Goal: Entertainment & Leisure: Consume media (video, audio)

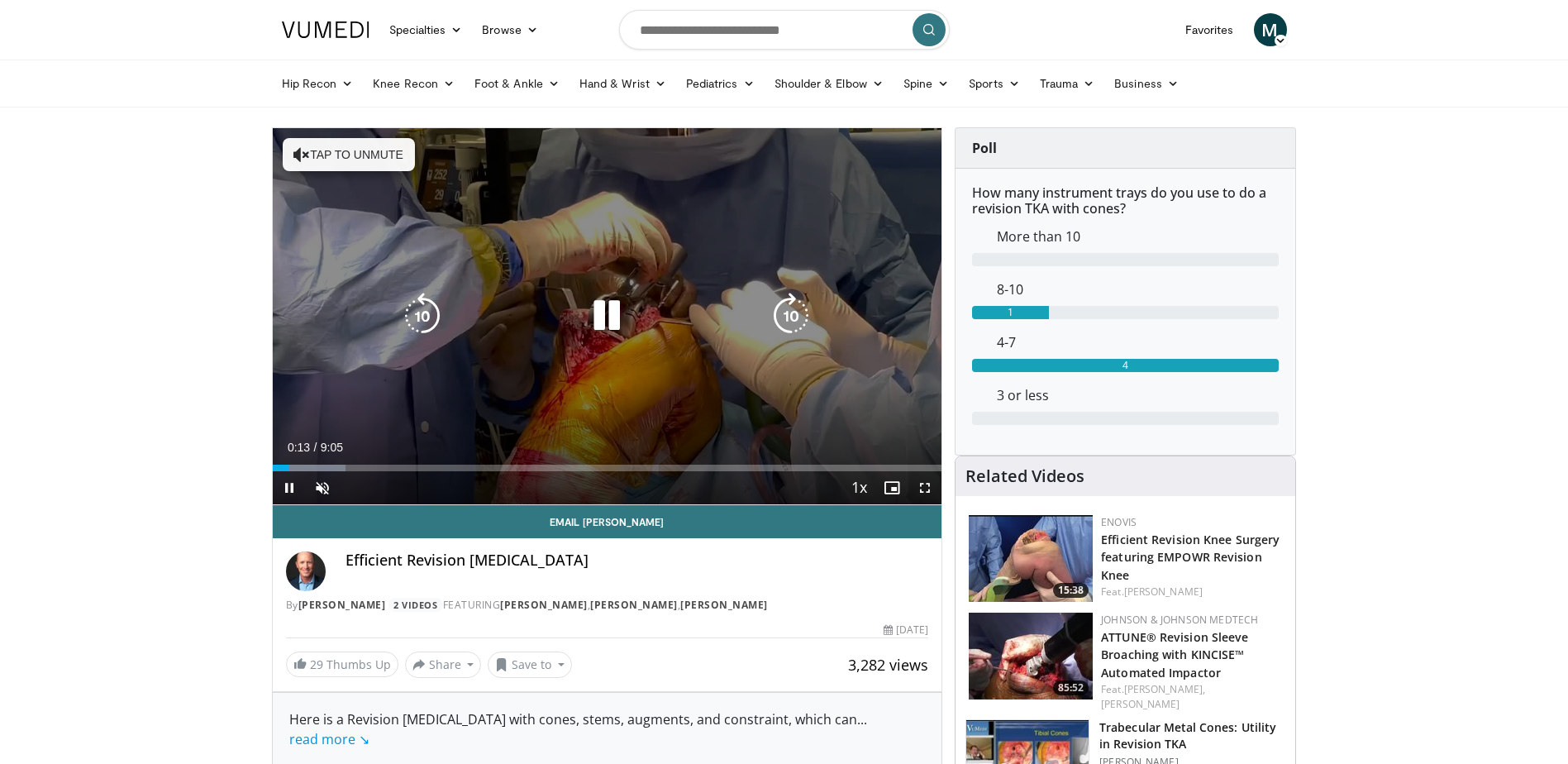
click at [318, 458] on video-js "**********" at bounding box center [608, 316] width 670 height 377
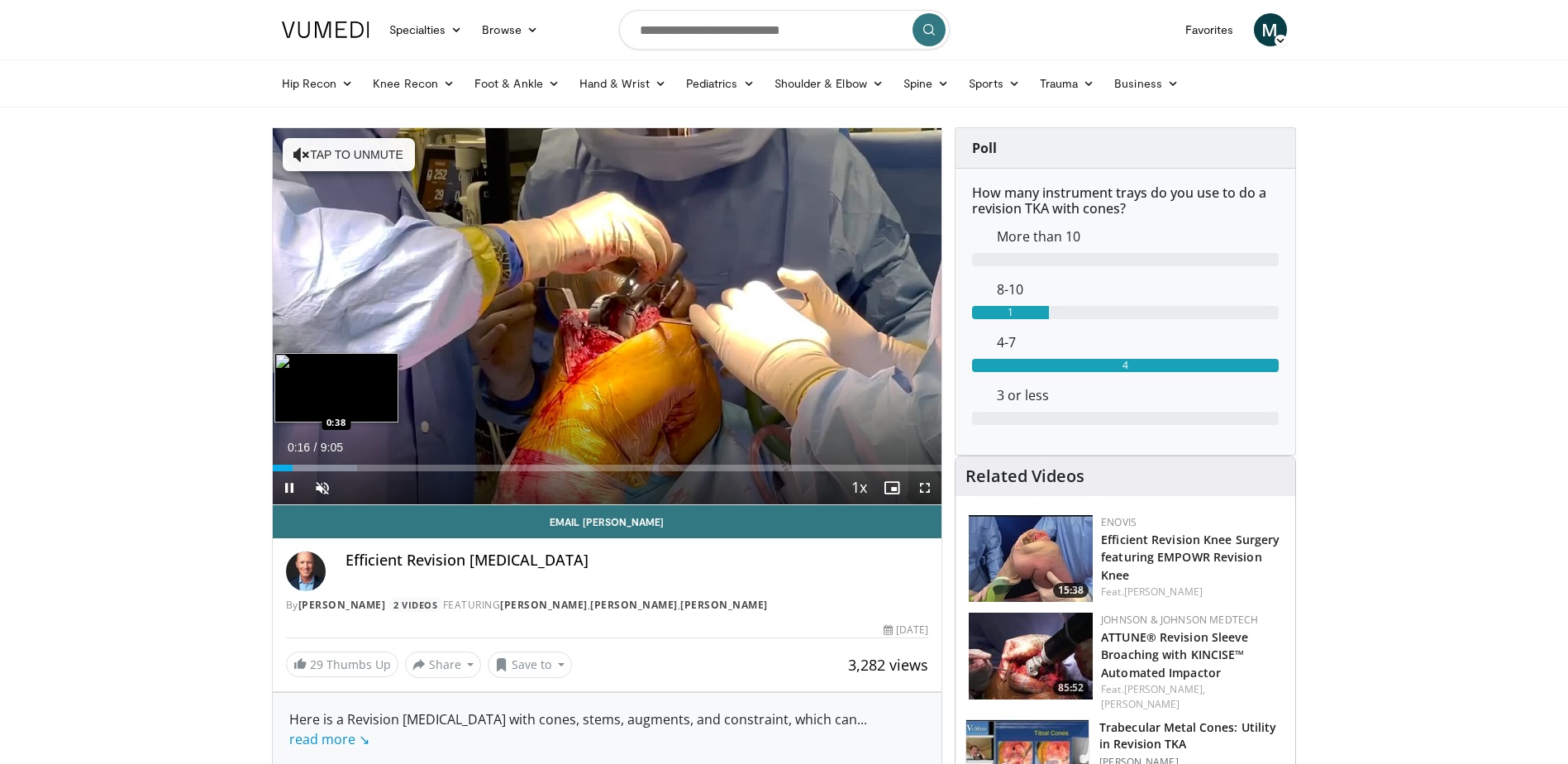
click at [319, 470] on div "Loaded : 12.71% 0:16 0:38" at bounding box center [608, 467] width 670 height 6
click at [338, 469] on div "Loaded : 19.99% 0:41 0:54" at bounding box center [608, 467] width 670 height 6
click at [363, 469] on div "Loaded : 21.81% 1:14 1:14" at bounding box center [608, 467] width 670 height 6
click at [393, 470] on div "Progress Bar" at bounding box center [386, 467] width 114 height 6
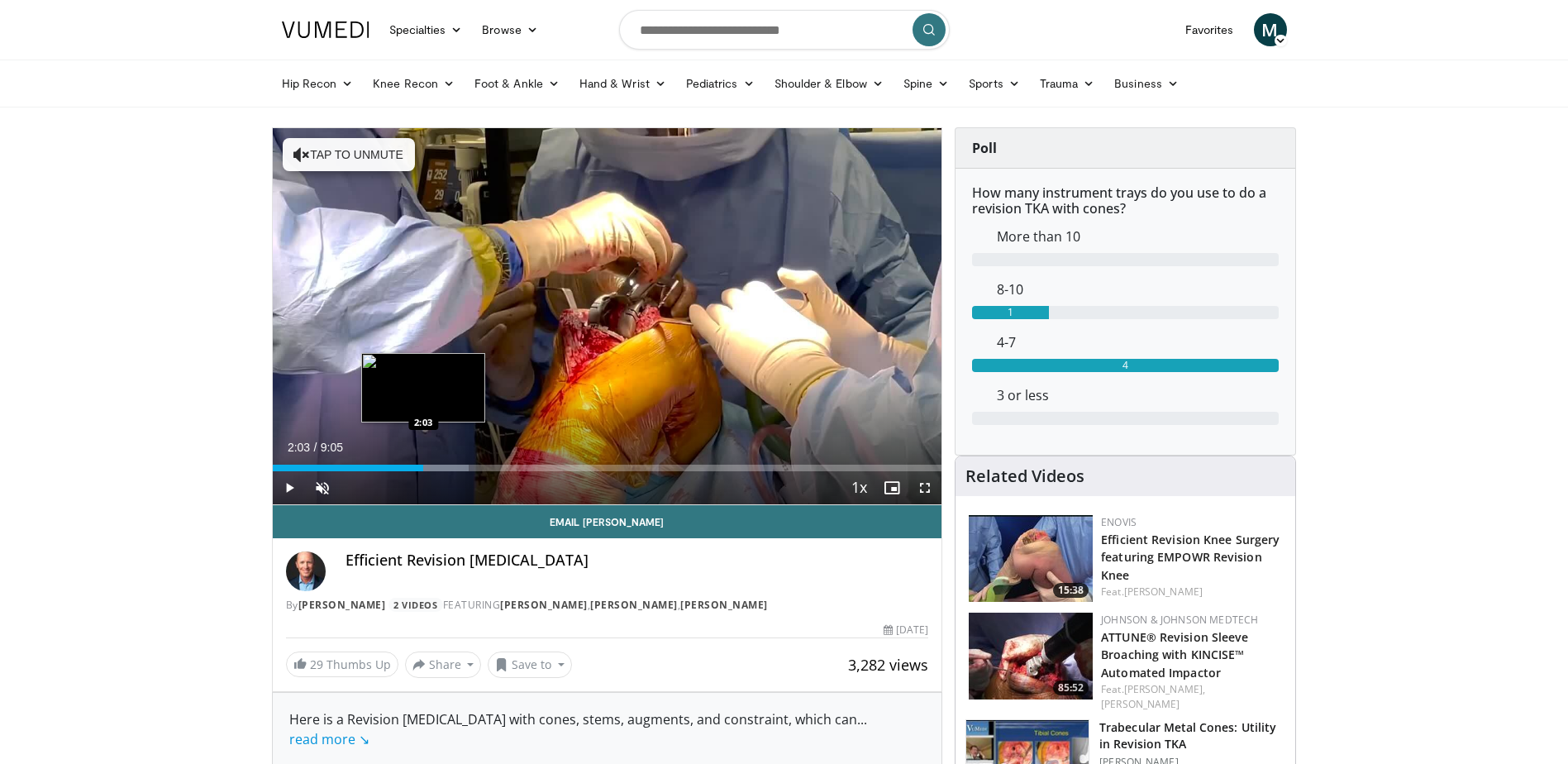
click at [424, 469] on div "Progress Bar" at bounding box center [427, 467] width 82 height 6
click at [469, 469] on div "Loaded : 34.54% 2:40 2:40" at bounding box center [608, 467] width 670 height 6
